Goal: Task Accomplishment & Management: Use online tool/utility

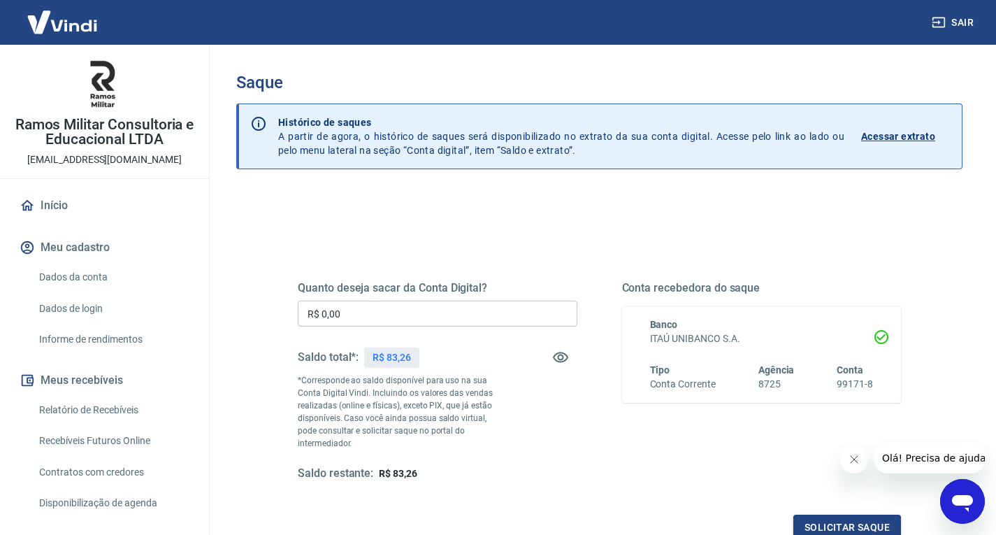
click at [360, 315] on input "R$ 0,00" at bounding box center [438, 314] width 280 height 26
type input "R$ 0,00"
click at [575, 495] on div "Quanto deseja sacar da Conta Digital? R$ 0,00 ​ Saldo total*: R$ 83,26 *Corresp…" at bounding box center [599, 393] width 603 height 293
